Goal: Information Seeking & Learning: Learn about a topic

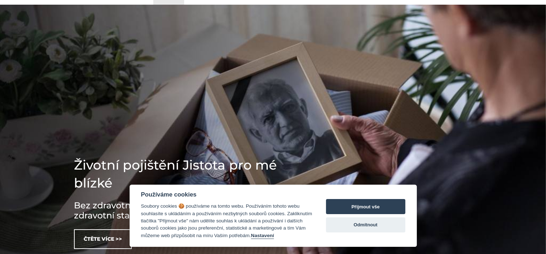
scroll to position [72, 0]
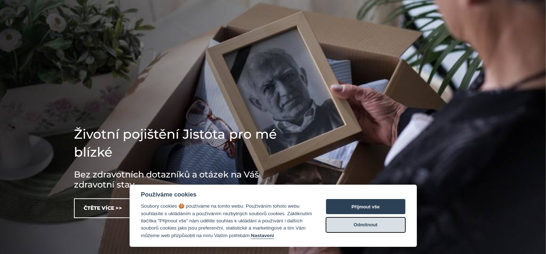
click at [368, 225] on button "Odmítnout" at bounding box center [365, 224] width 79 height 15
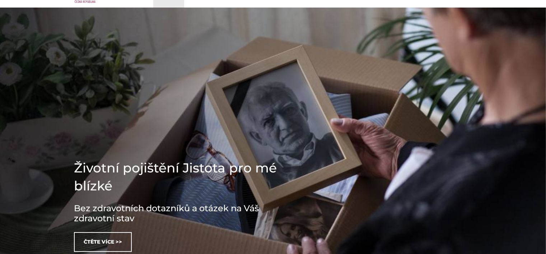
scroll to position [0, 0]
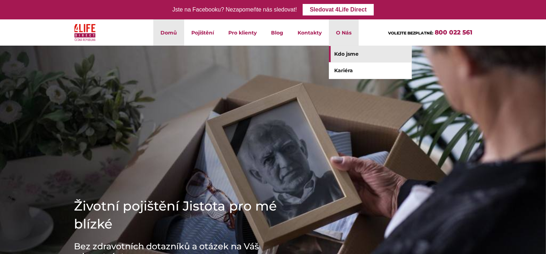
click at [344, 55] on link "Kdo jsme" at bounding box center [370, 54] width 83 height 16
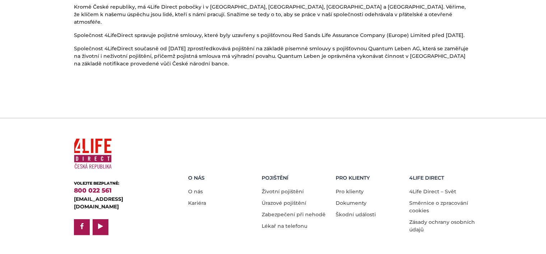
scroll to position [471, 0]
